Goal: Task Accomplishment & Management: Manage account settings

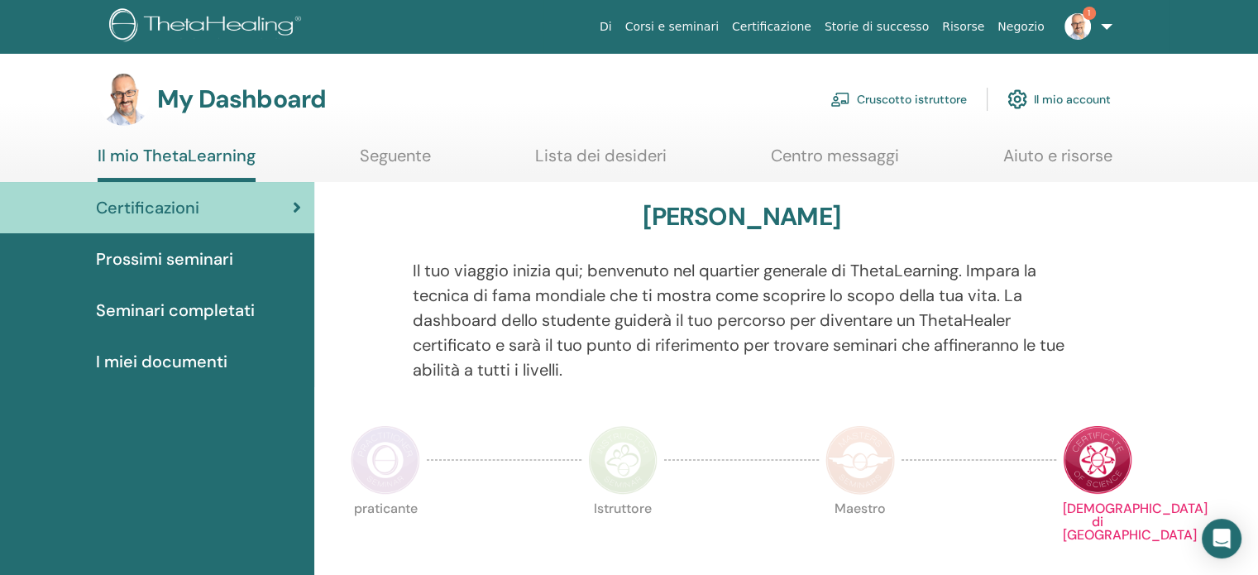
click at [942, 90] on link "Cruscotto istruttore" at bounding box center [899, 99] width 136 height 36
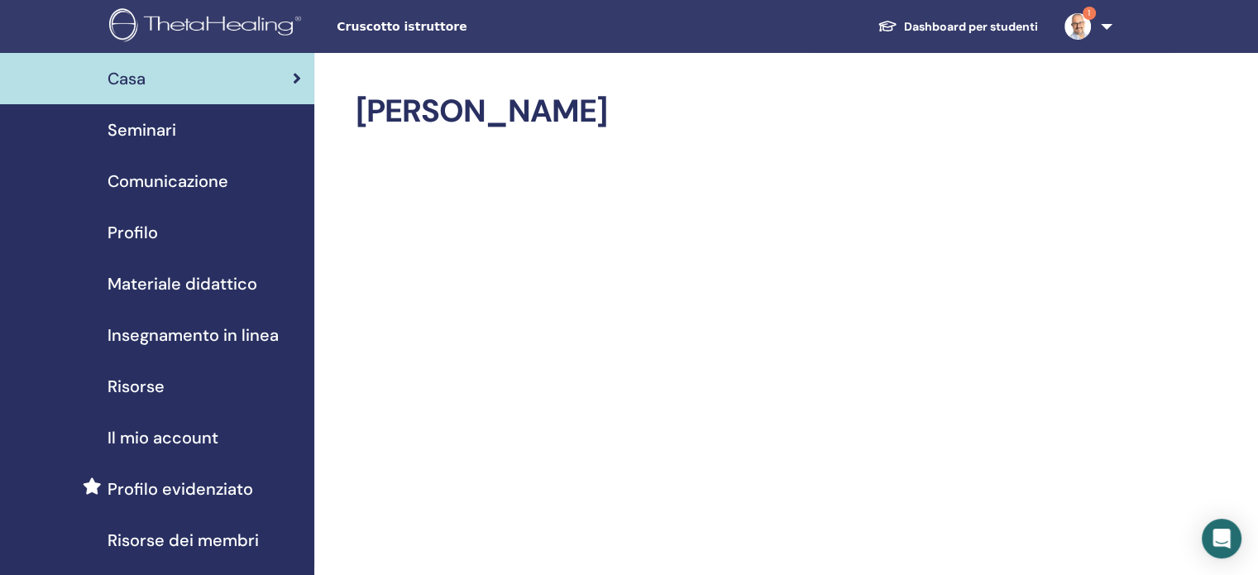
click at [150, 131] on span "Seminari" at bounding box center [142, 129] width 69 height 25
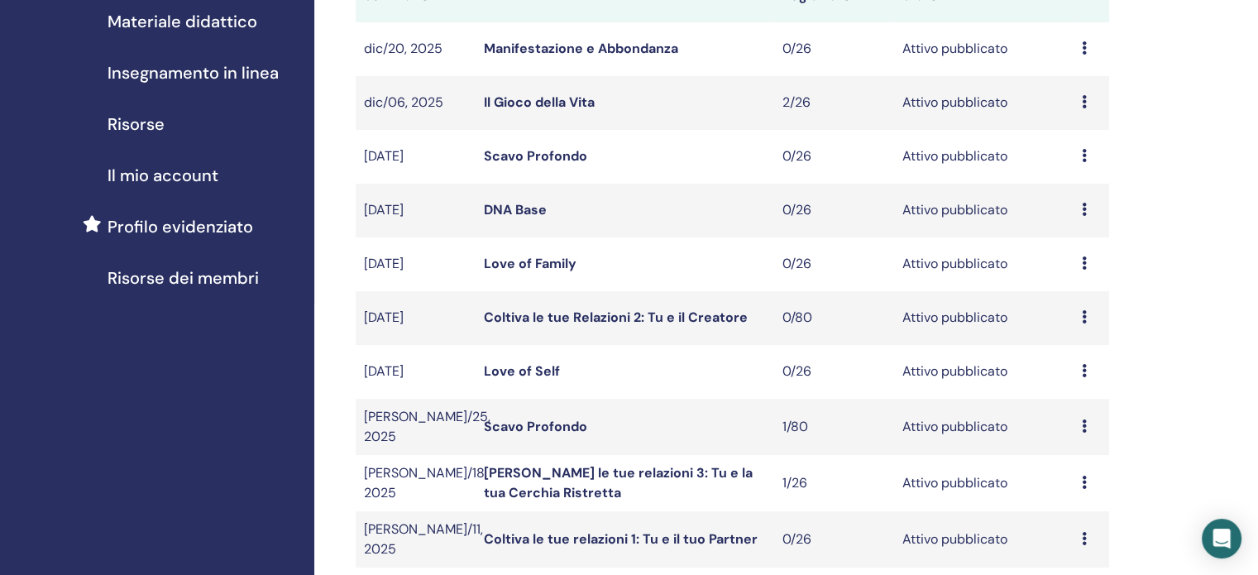
scroll to position [414, 0]
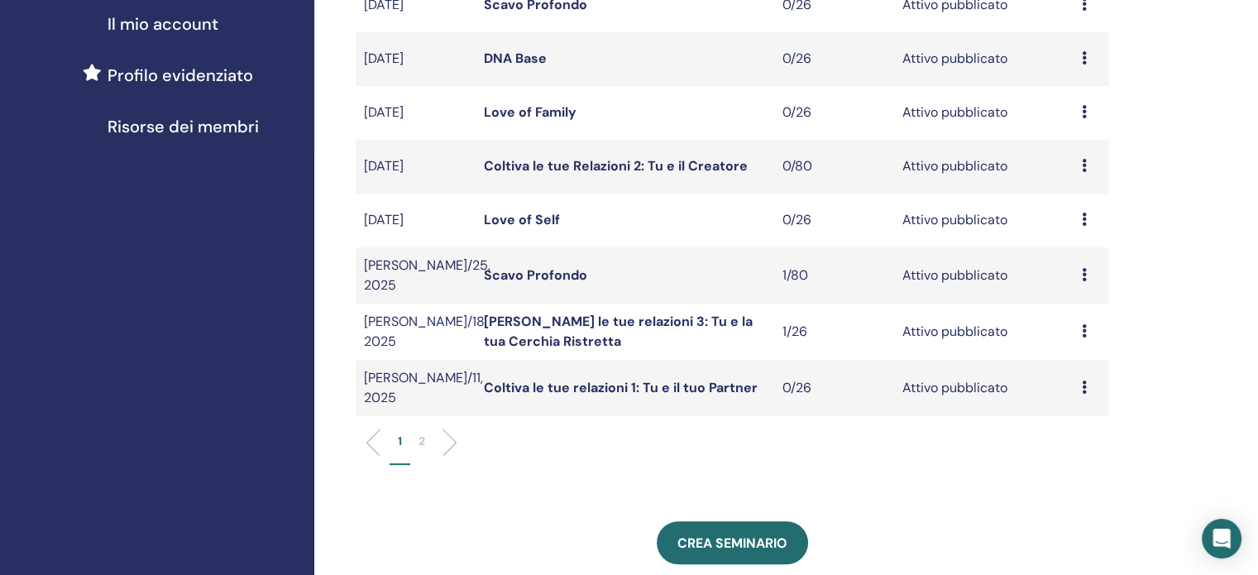
click at [422, 433] on p "2" at bounding box center [422, 441] width 7 height 17
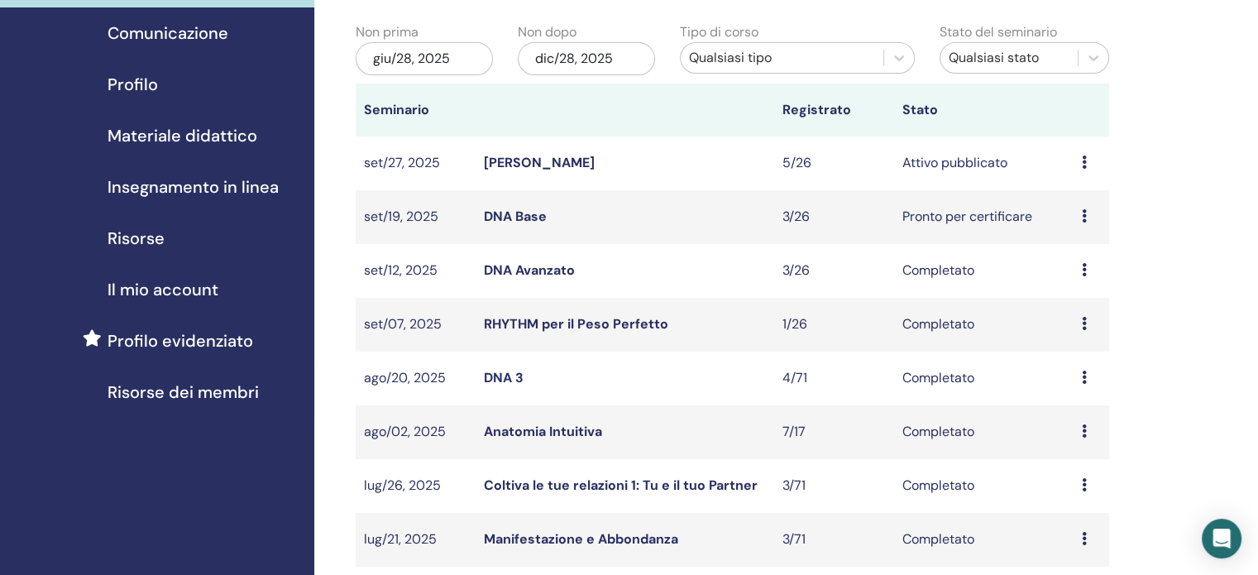
scroll to position [83, 0]
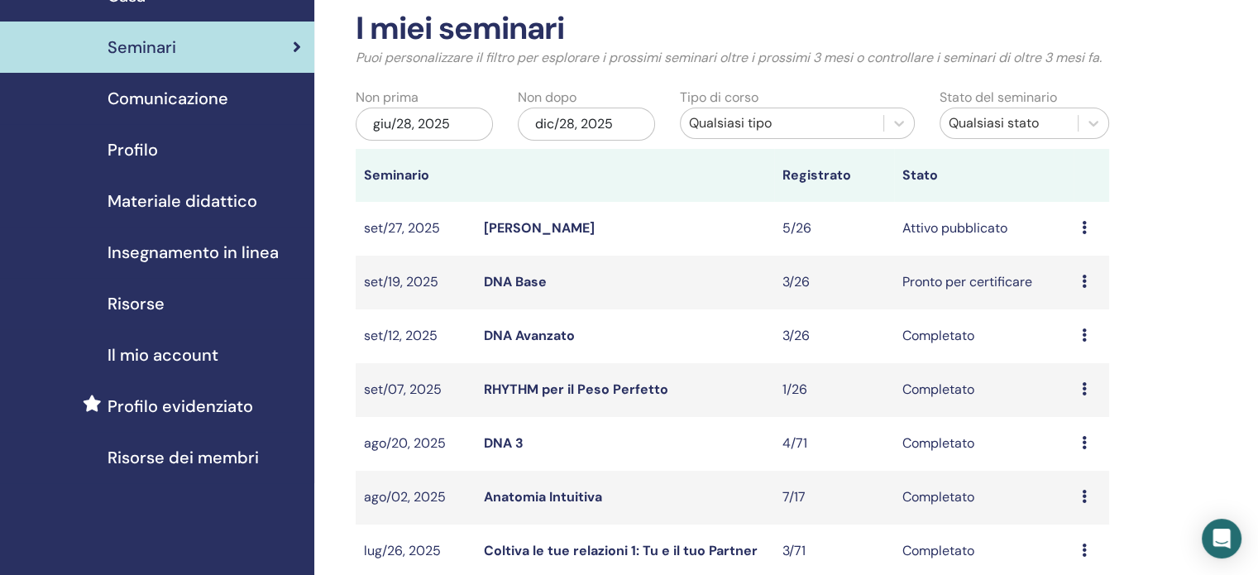
click at [524, 228] on link "Anima Gemella" at bounding box center [539, 227] width 111 height 17
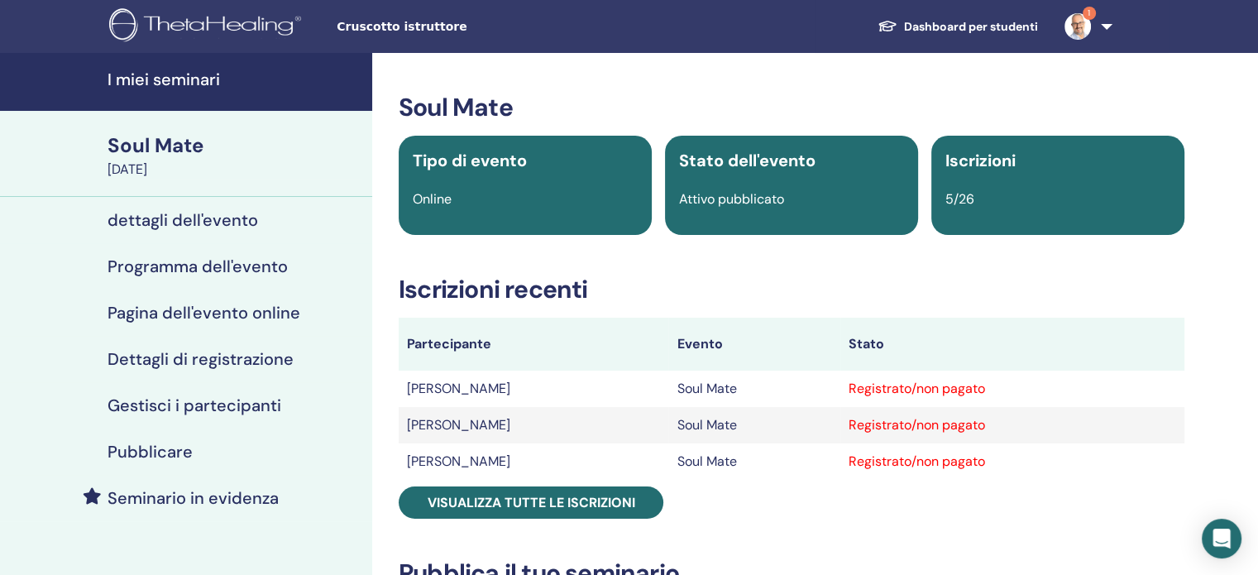
click at [223, 400] on h4 "Gestisci i partecipanti" at bounding box center [195, 405] width 174 height 20
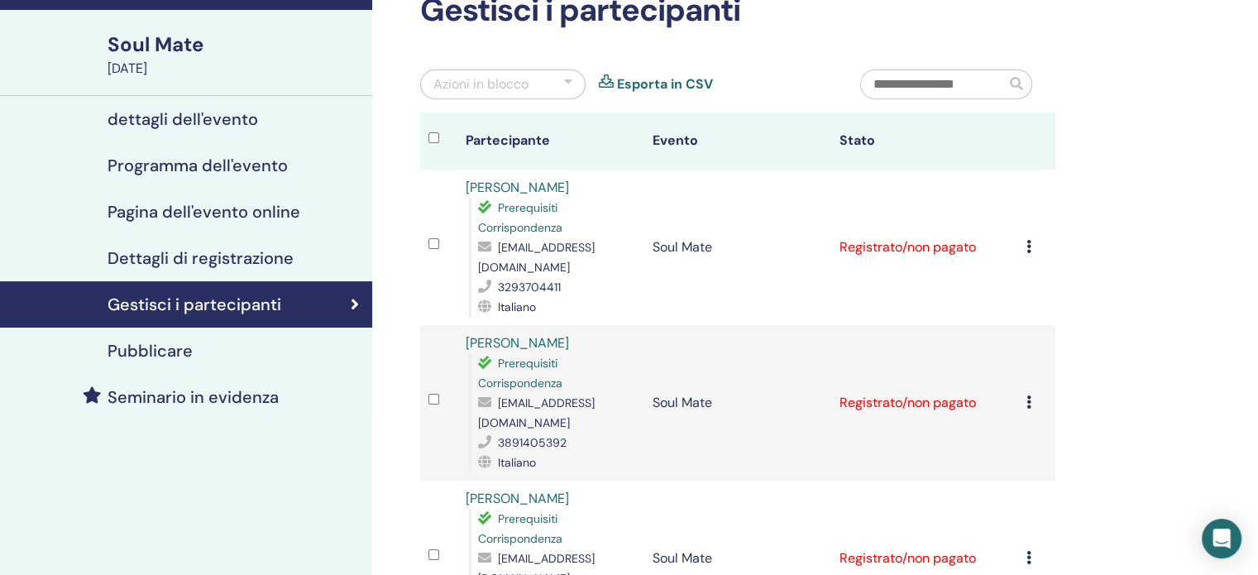
scroll to position [165, 0]
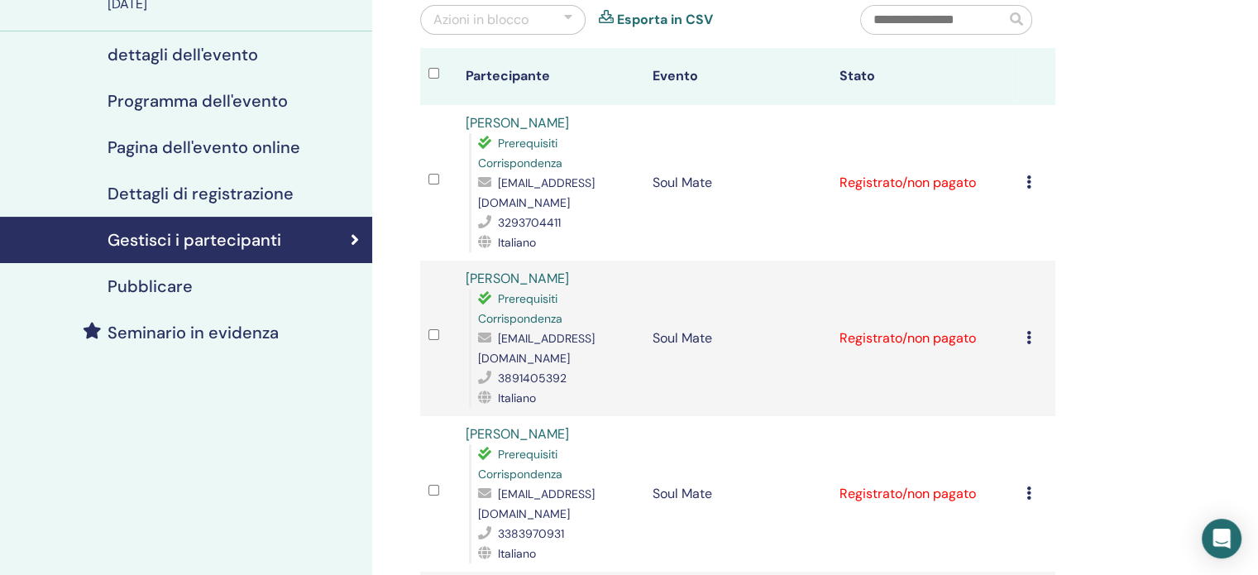
click at [1033, 181] on div "[PERSON_NAME] registrazione Non autocertificare Contrassegna come pagato Contra…" at bounding box center [1037, 183] width 21 height 20
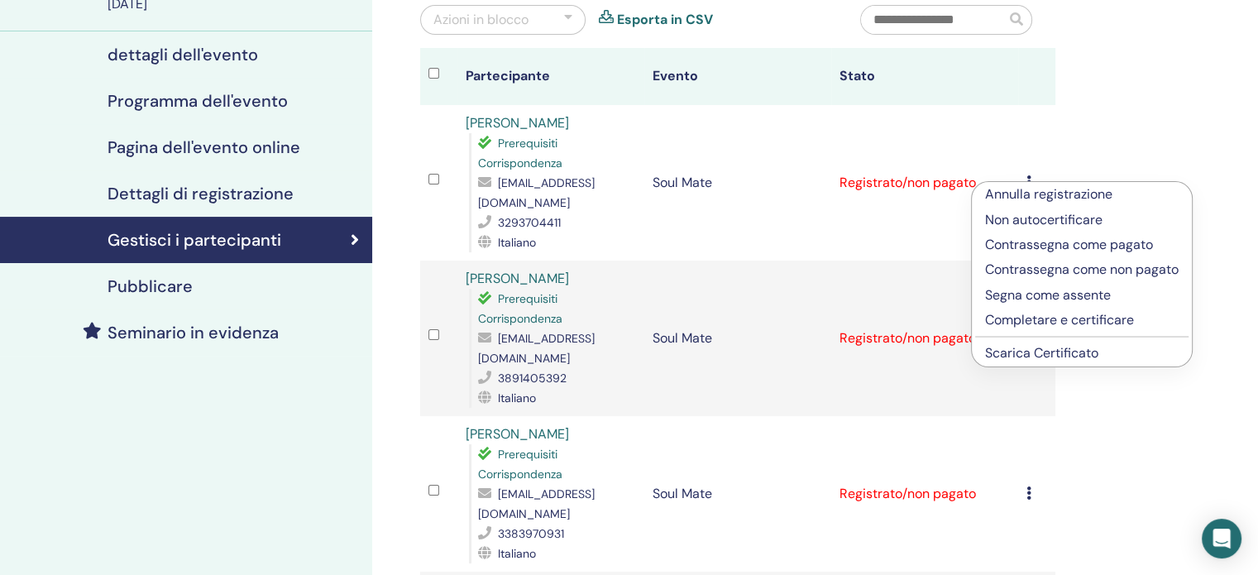
click at [1066, 321] on p "Completare e certificare" at bounding box center [1082, 320] width 194 height 20
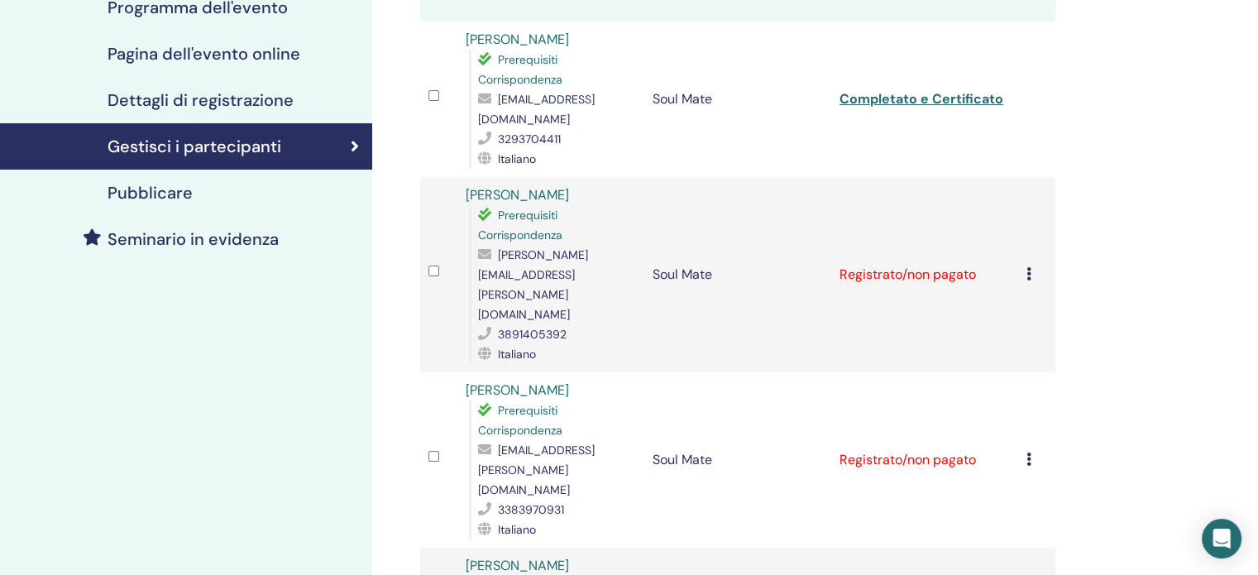
scroll to position [331, 0]
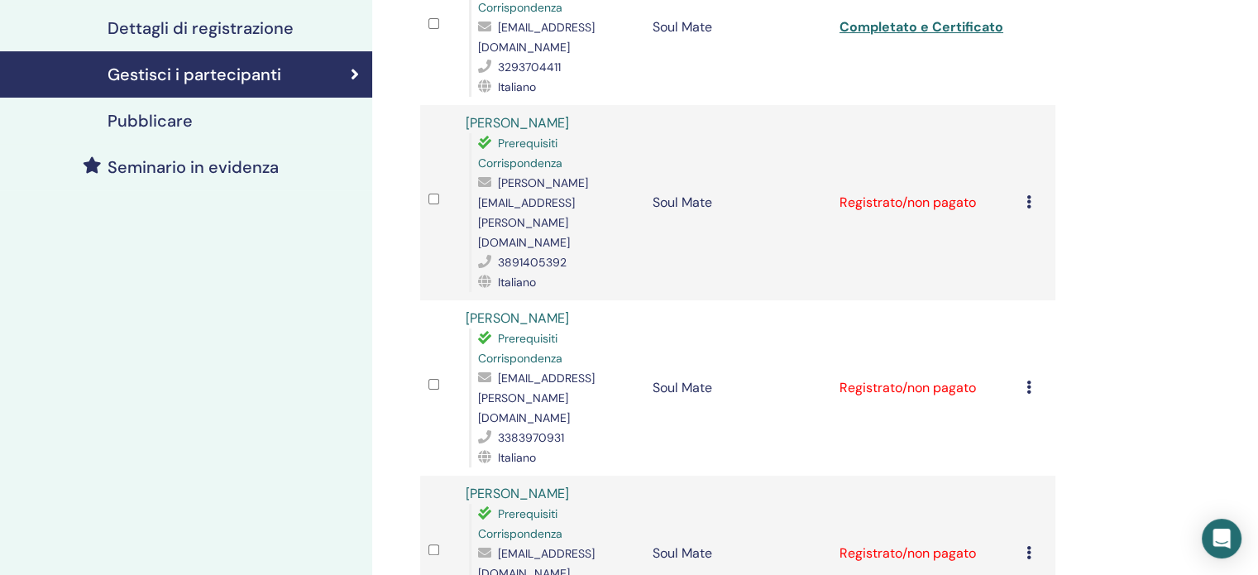
click at [1030, 195] on icon at bounding box center [1029, 201] width 5 height 13
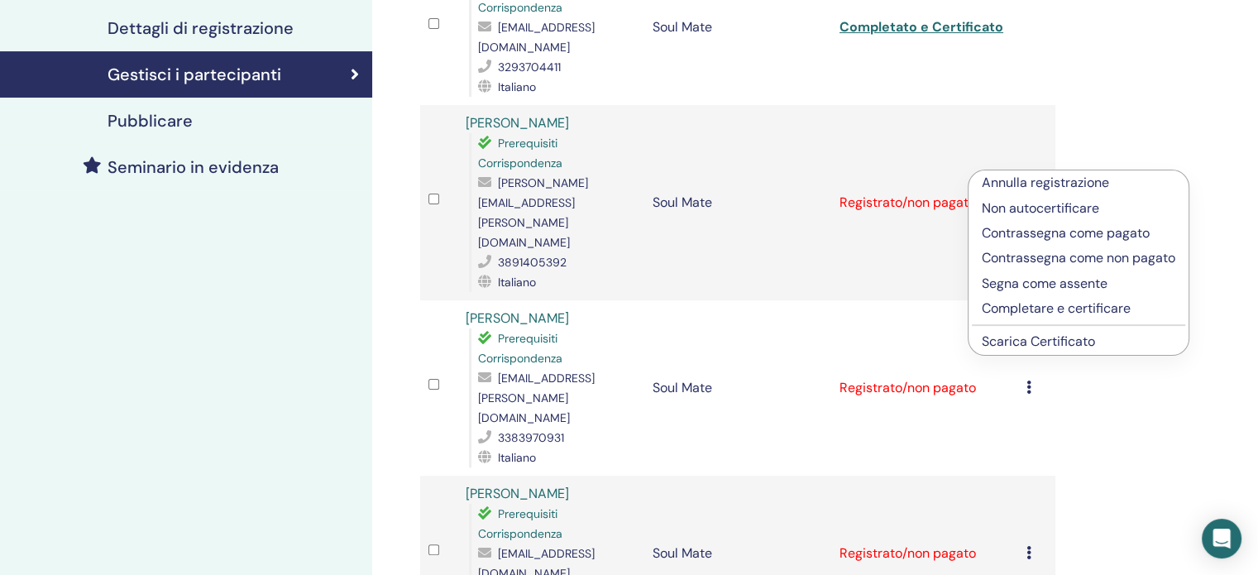
click at [1051, 313] on p "Completare e certificare" at bounding box center [1079, 309] width 194 height 20
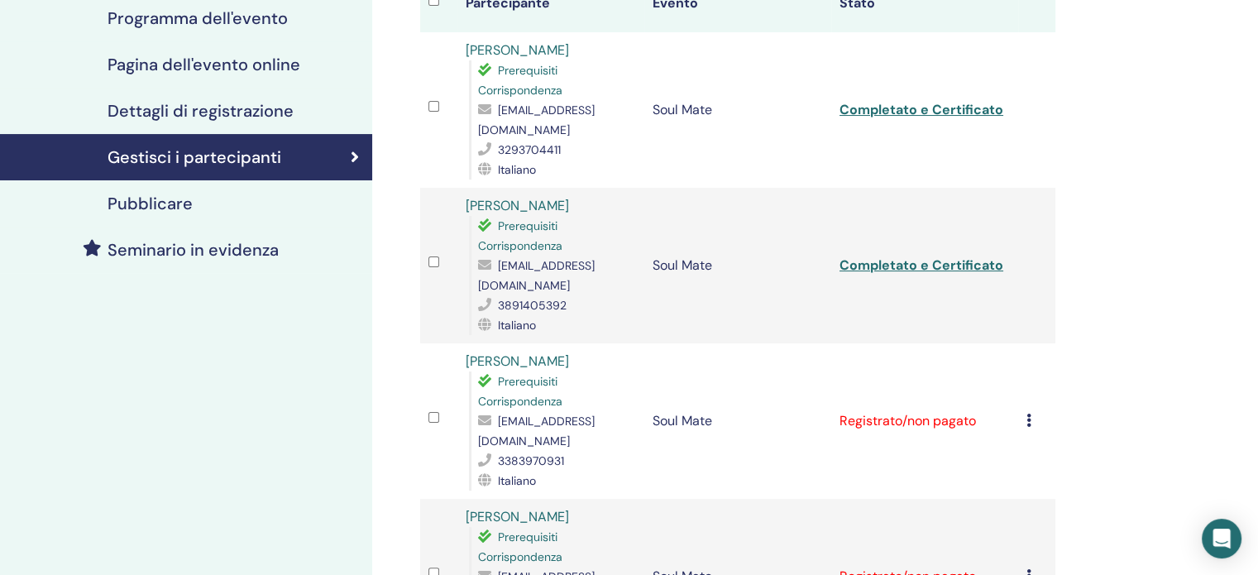
scroll to position [331, 0]
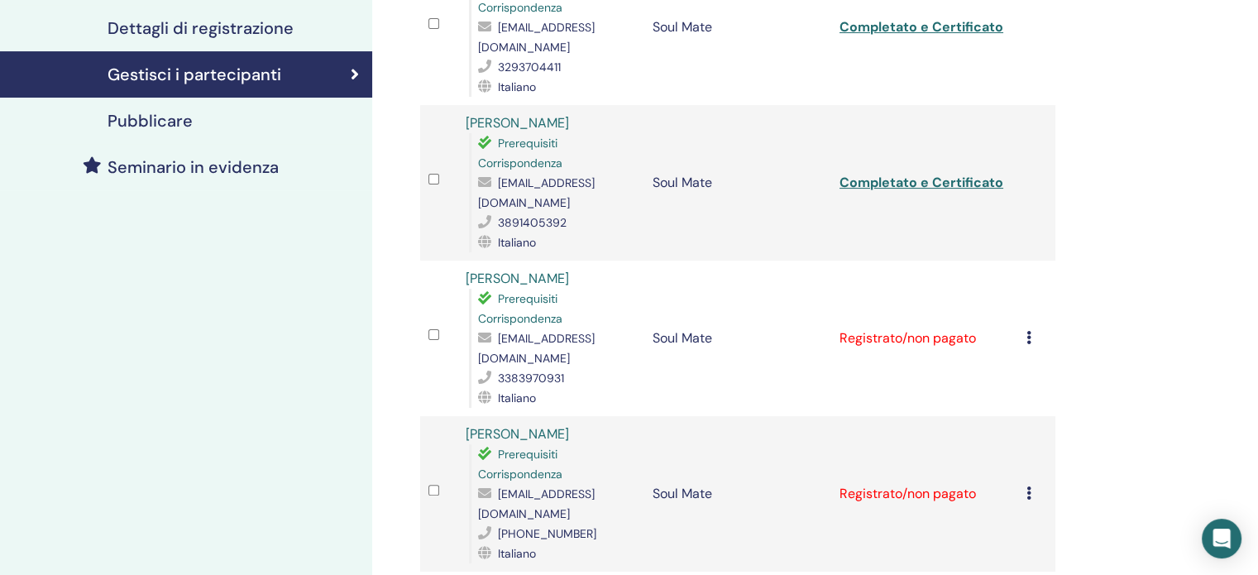
click at [1029, 328] on div "Annulla registrazione Non autocertificare Contrassegna come pagato Contrassegna…" at bounding box center [1037, 338] width 21 height 20
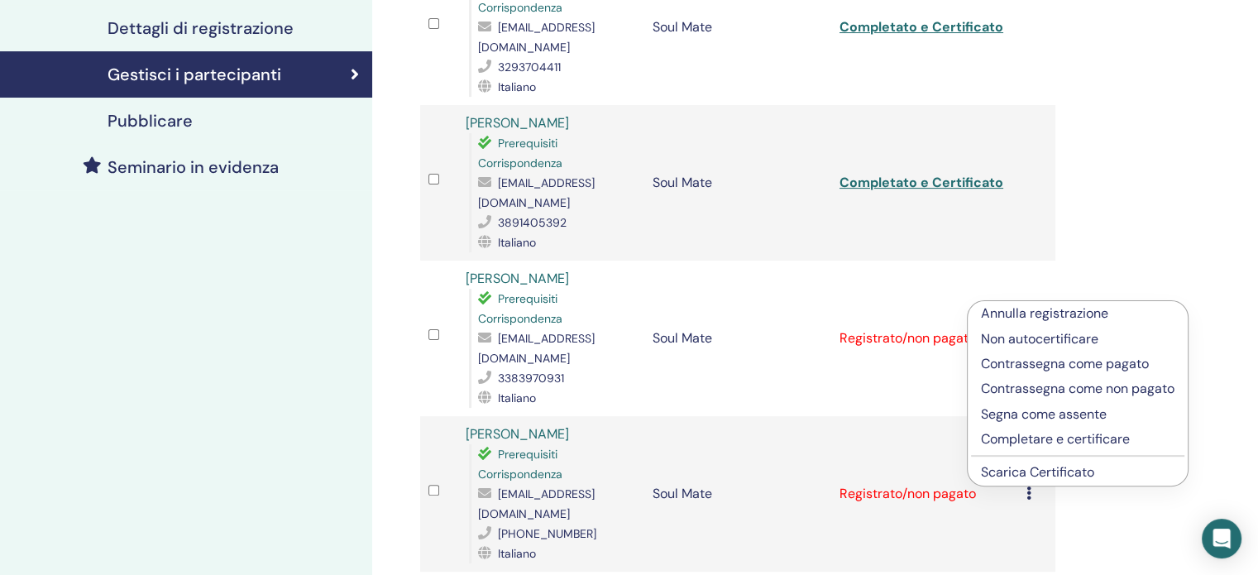
click at [1059, 439] on p "Completare e certificare" at bounding box center [1078, 439] width 194 height 20
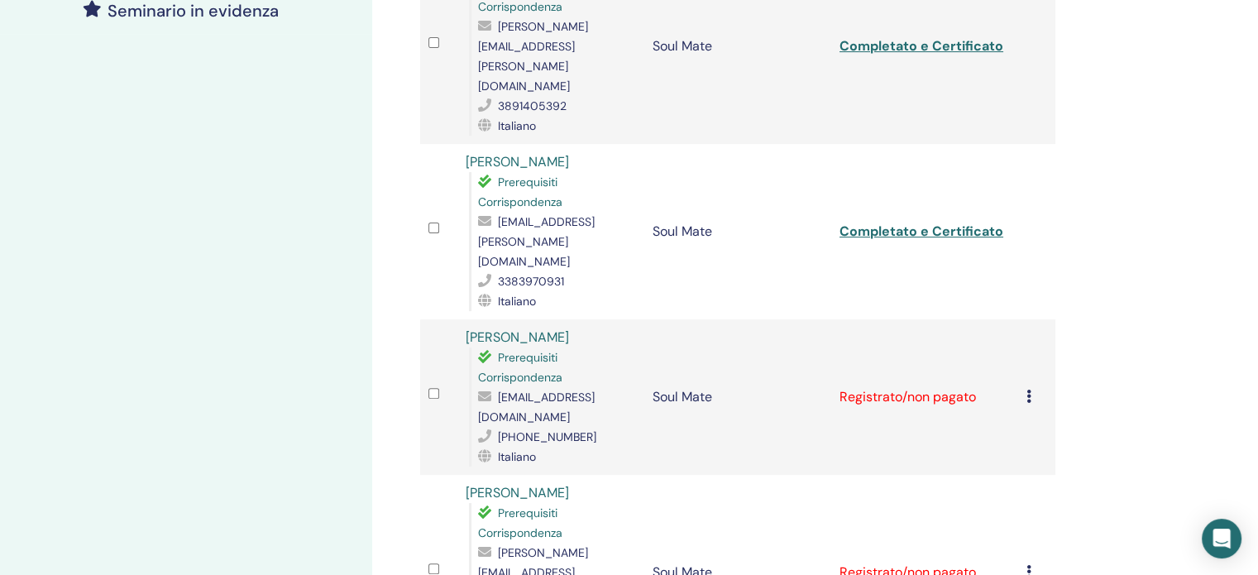
scroll to position [496, 0]
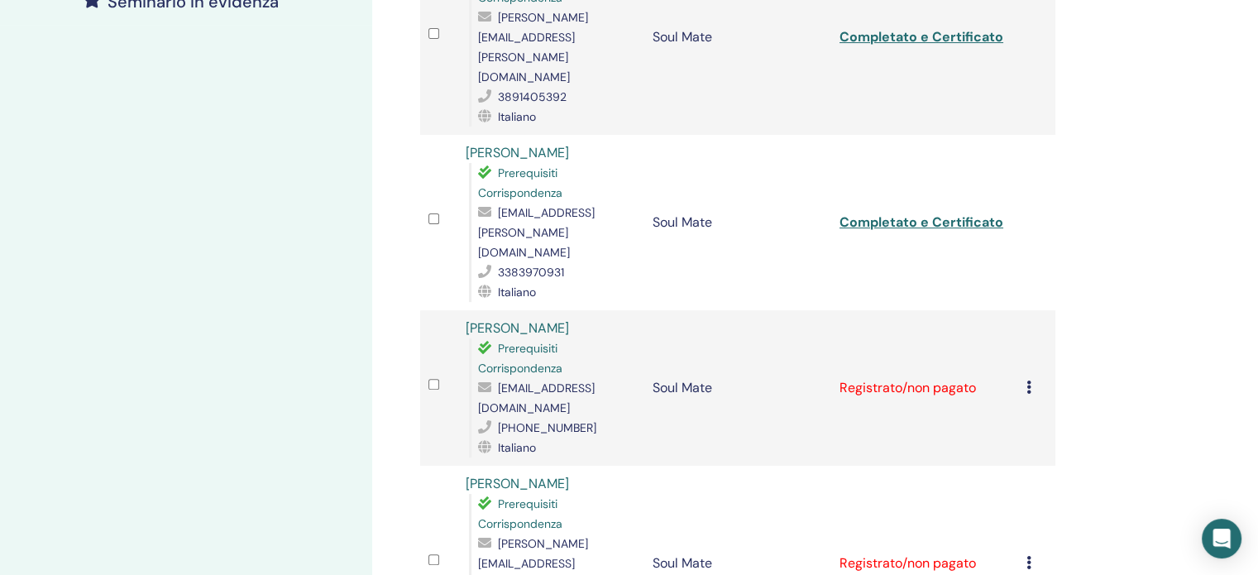
click at [1031, 381] on icon at bounding box center [1029, 387] width 5 height 13
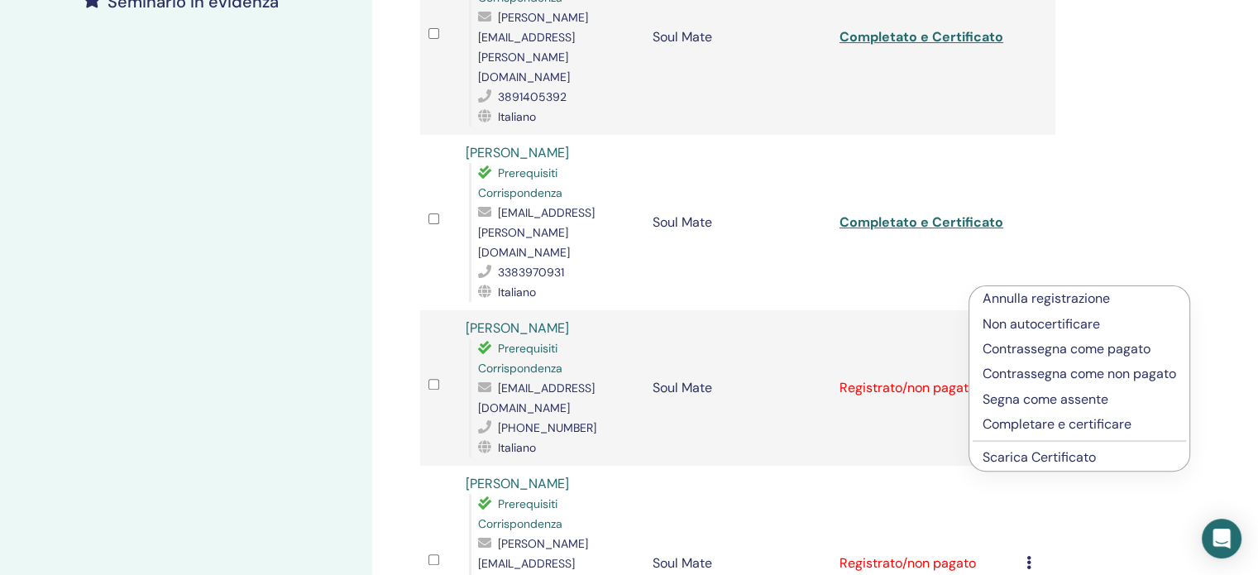
click at [1043, 430] on p "Completare e certificare" at bounding box center [1080, 424] width 194 height 20
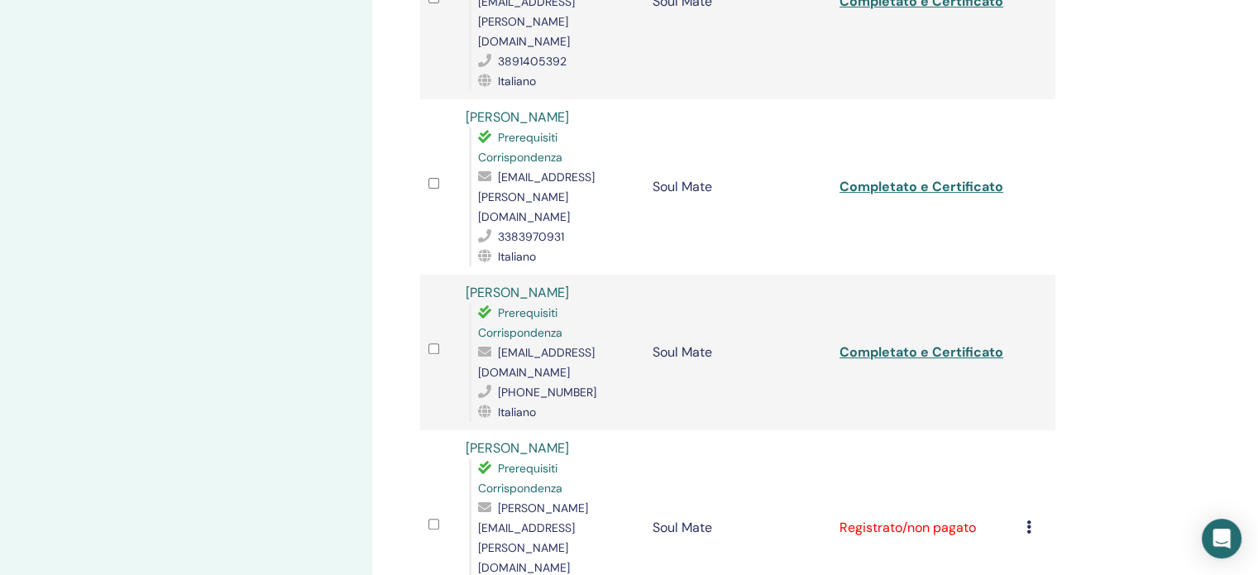
scroll to position [662, 0]
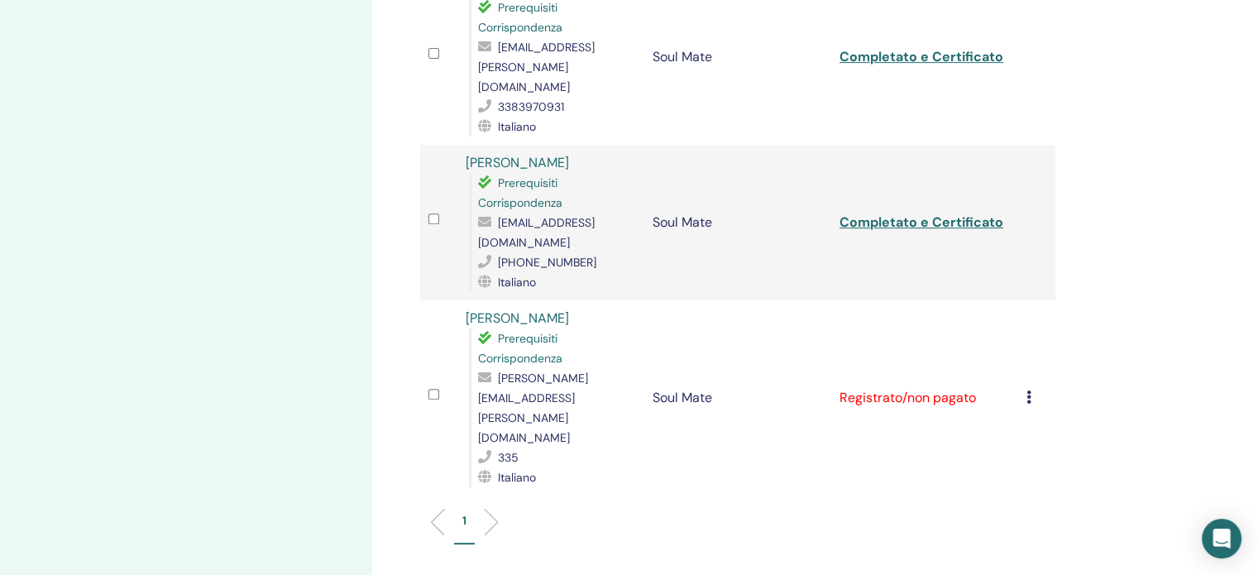
click at [1030, 390] on icon at bounding box center [1029, 396] width 5 height 13
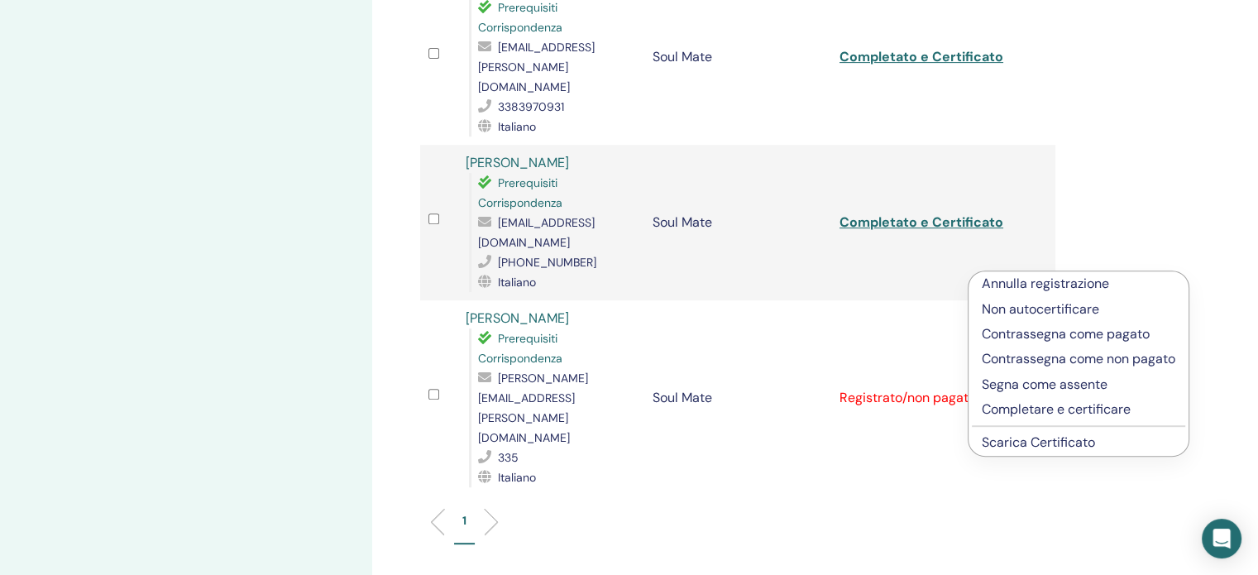
click at [1061, 407] on p "Completare e certificare" at bounding box center [1079, 410] width 194 height 20
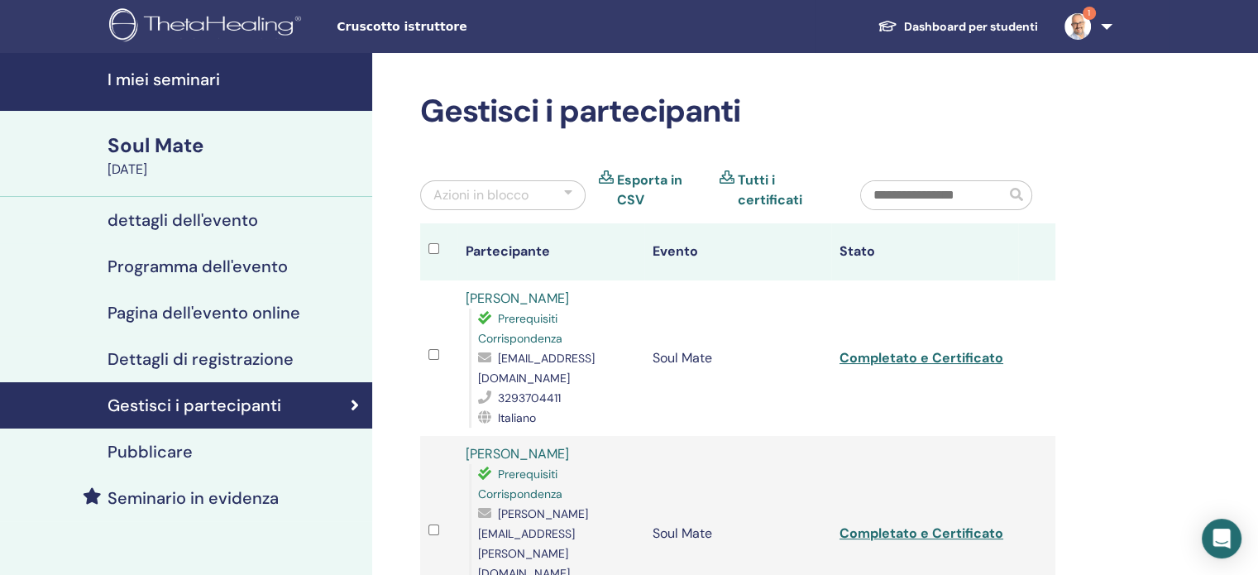
click at [1104, 19] on link "1" at bounding box center [1085, 26] width 68 height 53
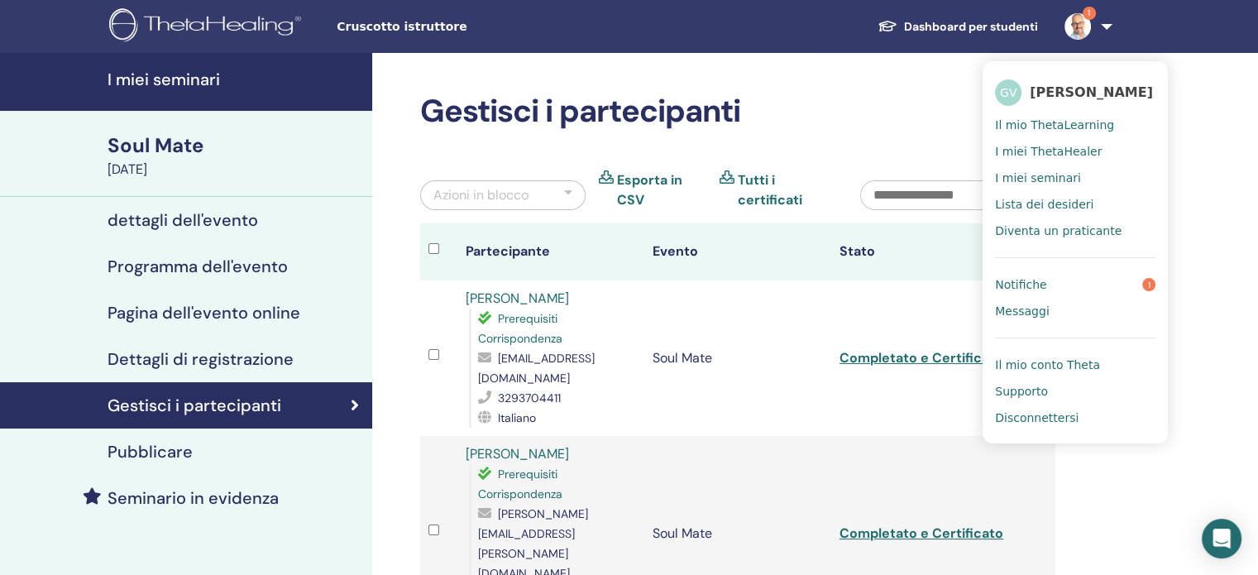
click at [1083, 289] on link "Notifiche 1" at bounding box center [1075, 284] width 160 height 26
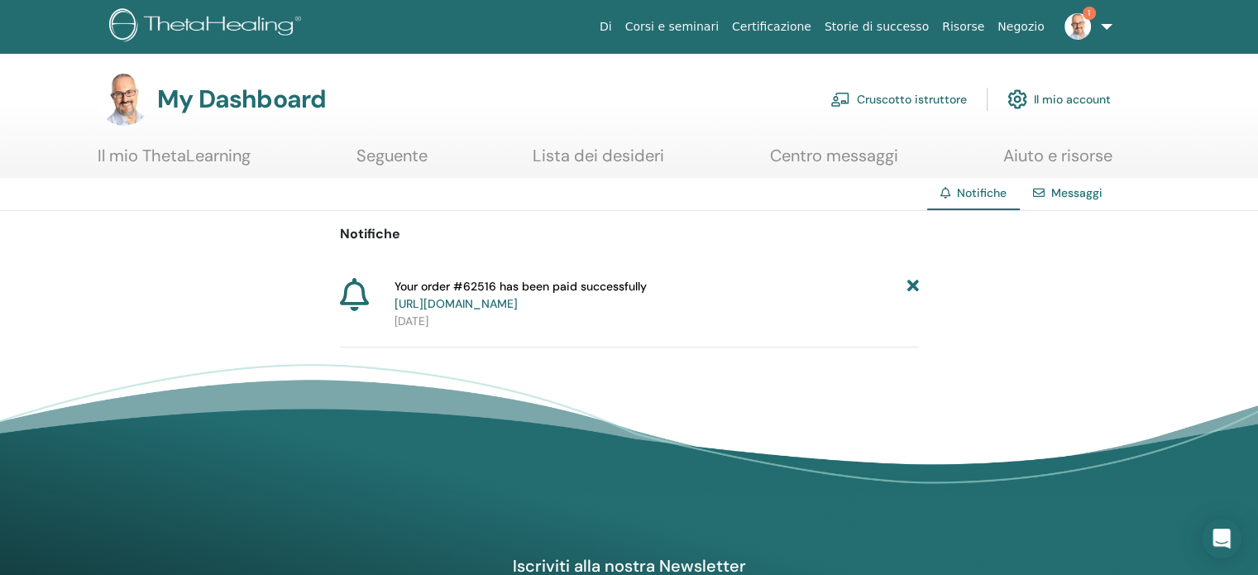
click at [907, 284] on icon at bounding box center [913, 295] width 12 height 35
